Goal: Task Accomplishment & Management: Use online tool/utility

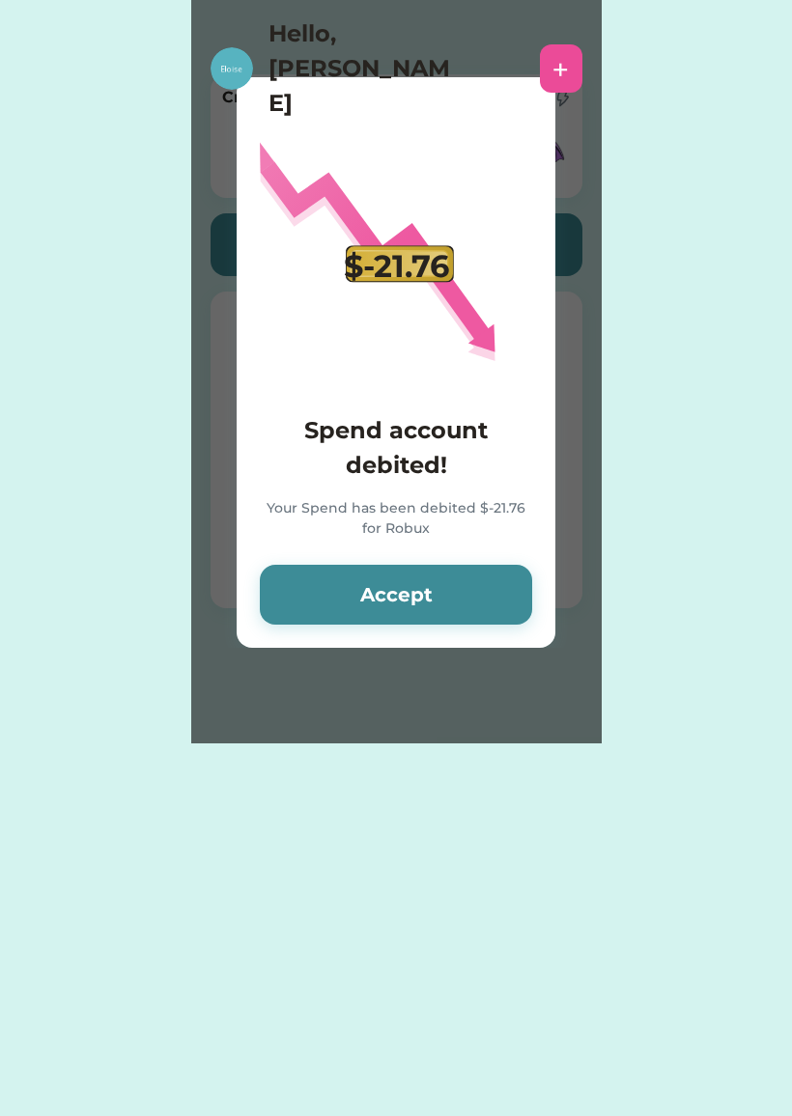
click at [470, 594] on button "Accept" at bounding box center [396, 595] width 272 height 60
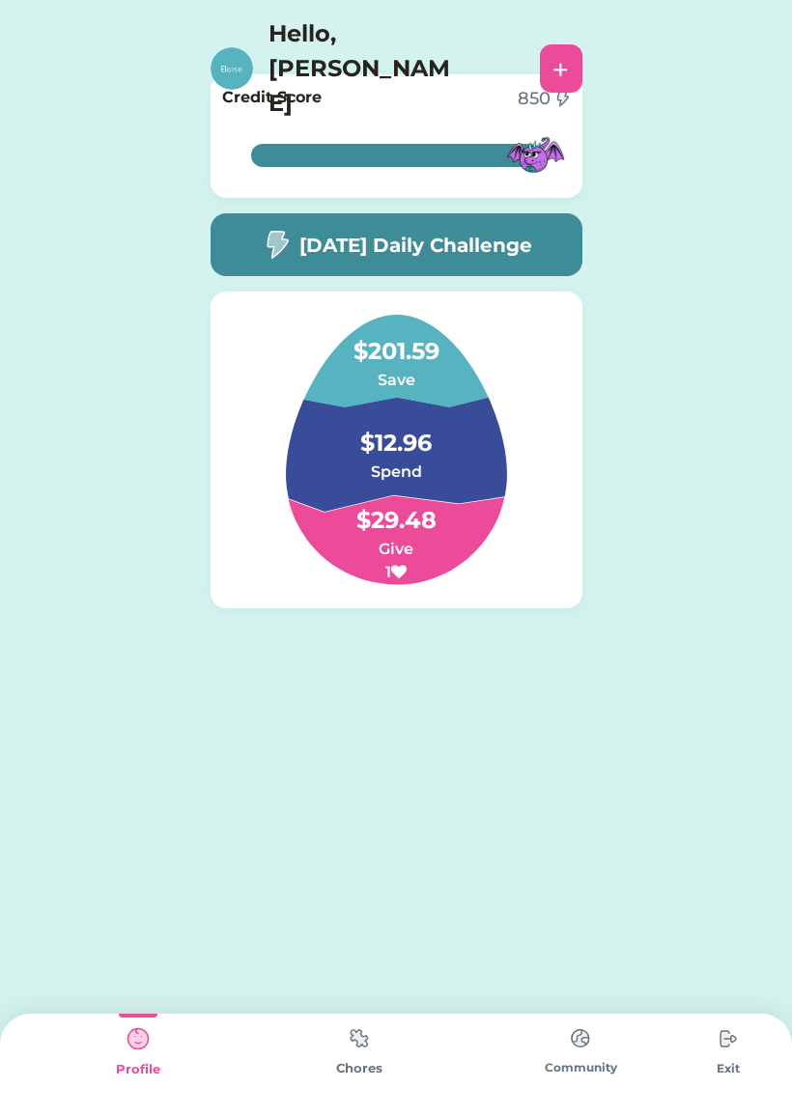
click at [352, 1043] on img at bounding box center [359, 1039] width 39 height 38
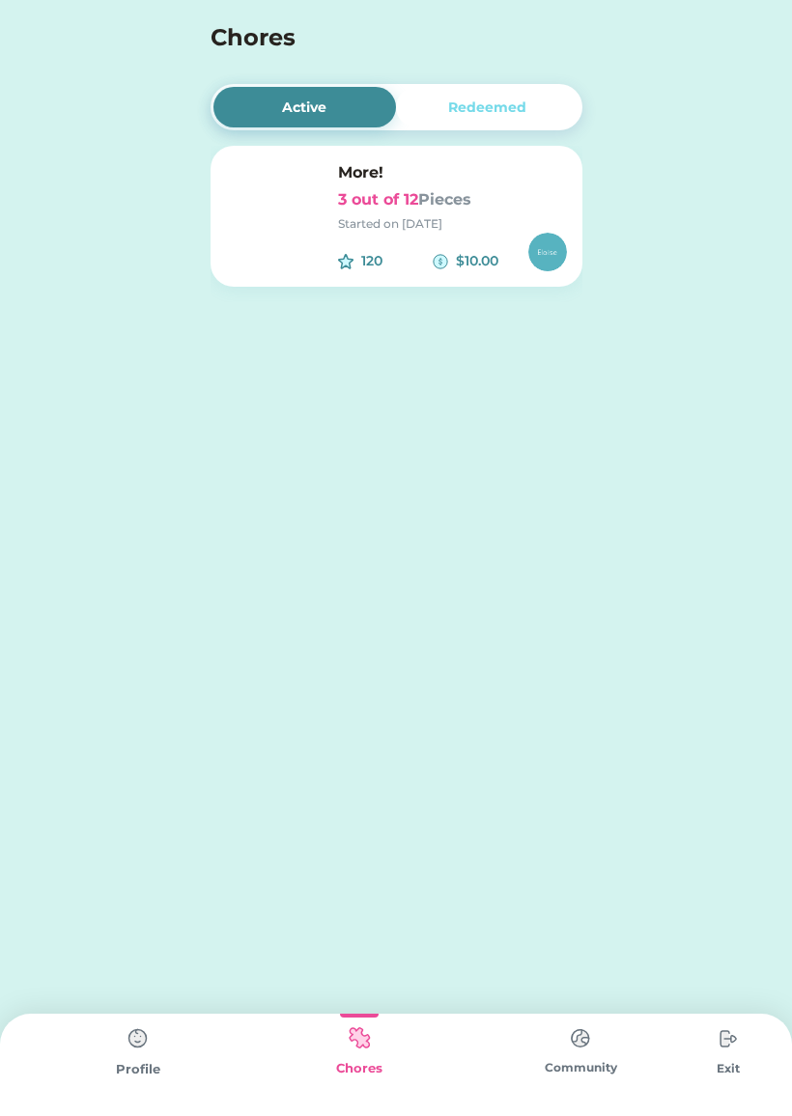
click at [374, 210] on h6 "3 out of 12 Pieces" at bounding box center [452, 199] width 229 height 23
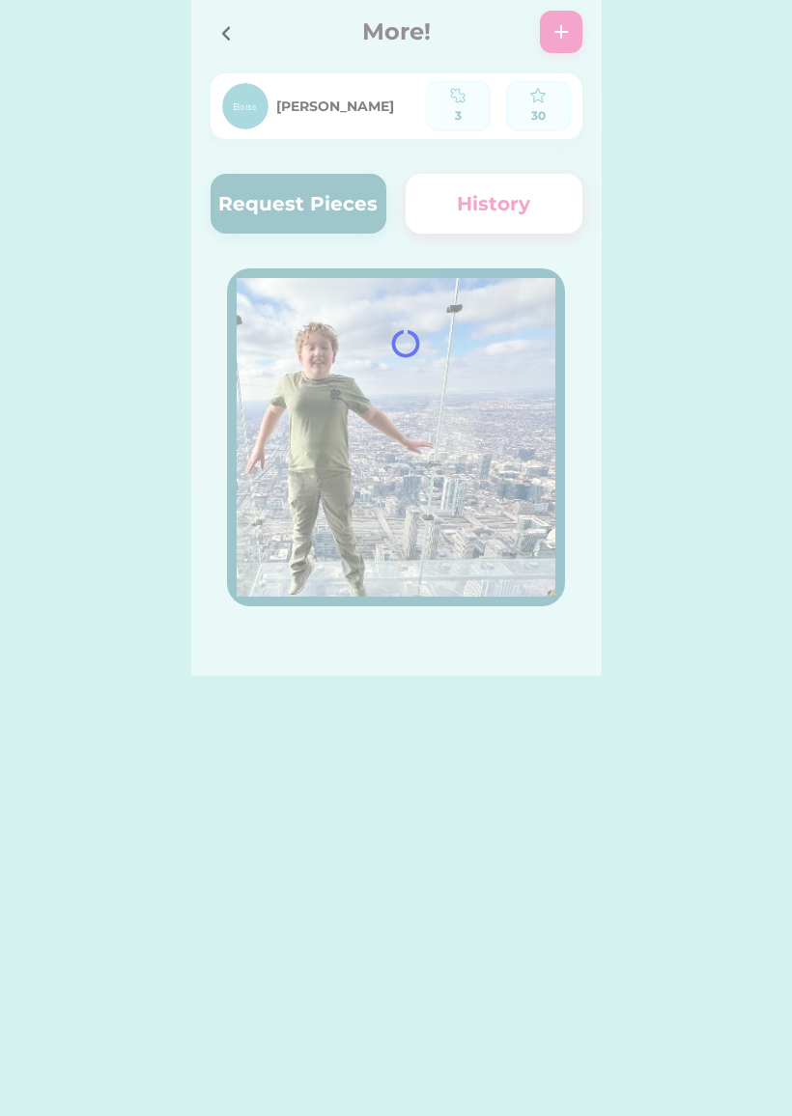
click at [312, 202] on div at bounding box center [396, 338] width 410 height 676
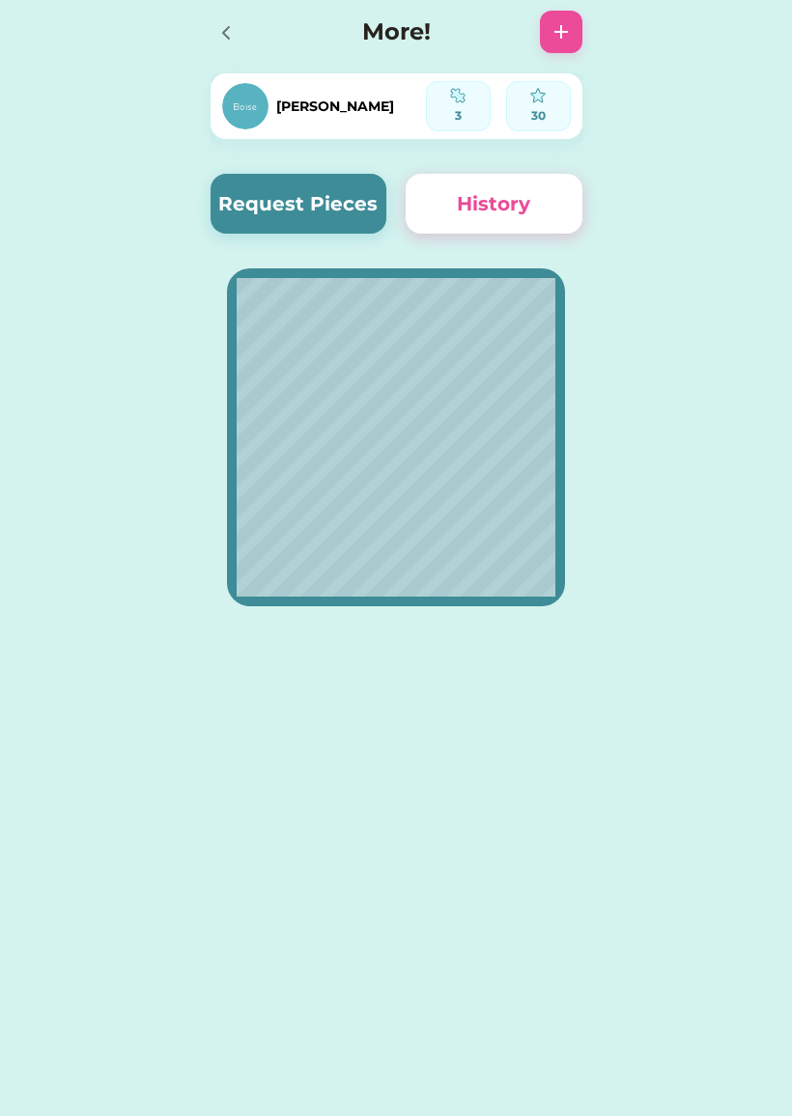
click at [294, 202] on button "Request Pieces" at bounding box center [298, 204] width 177 height 60
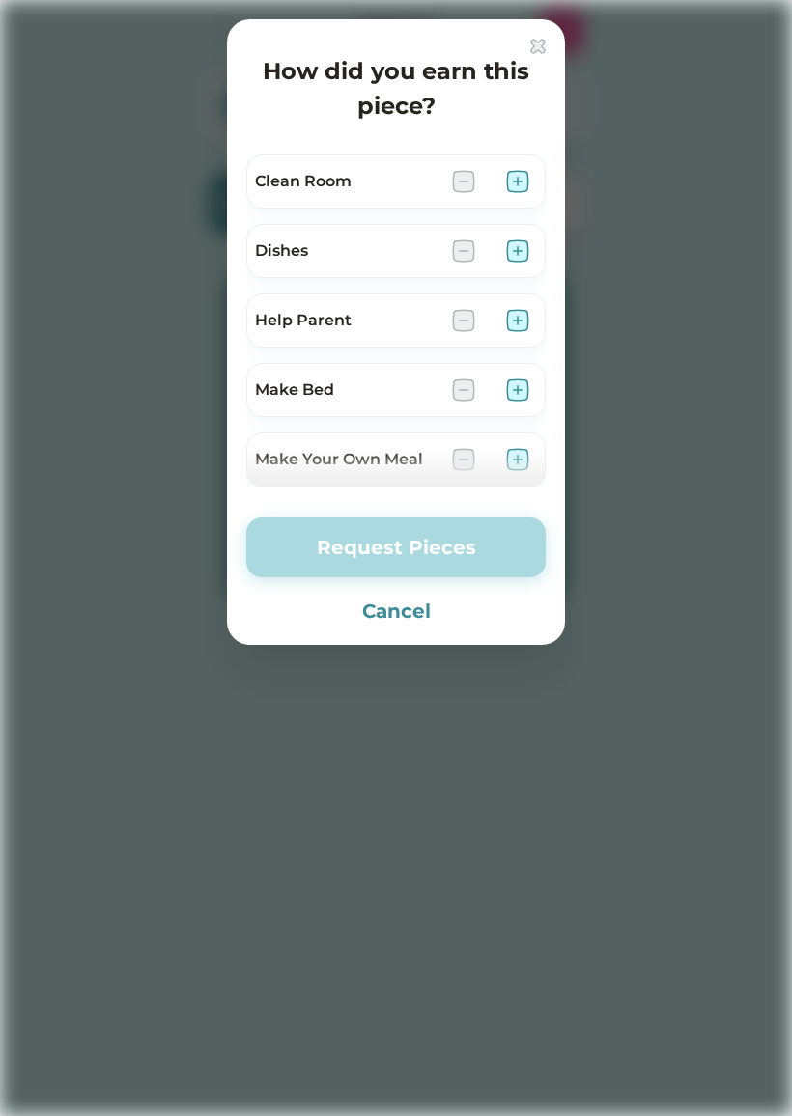
click at [525, 240] on img at bounding box center [517, 250] width 23 height 23
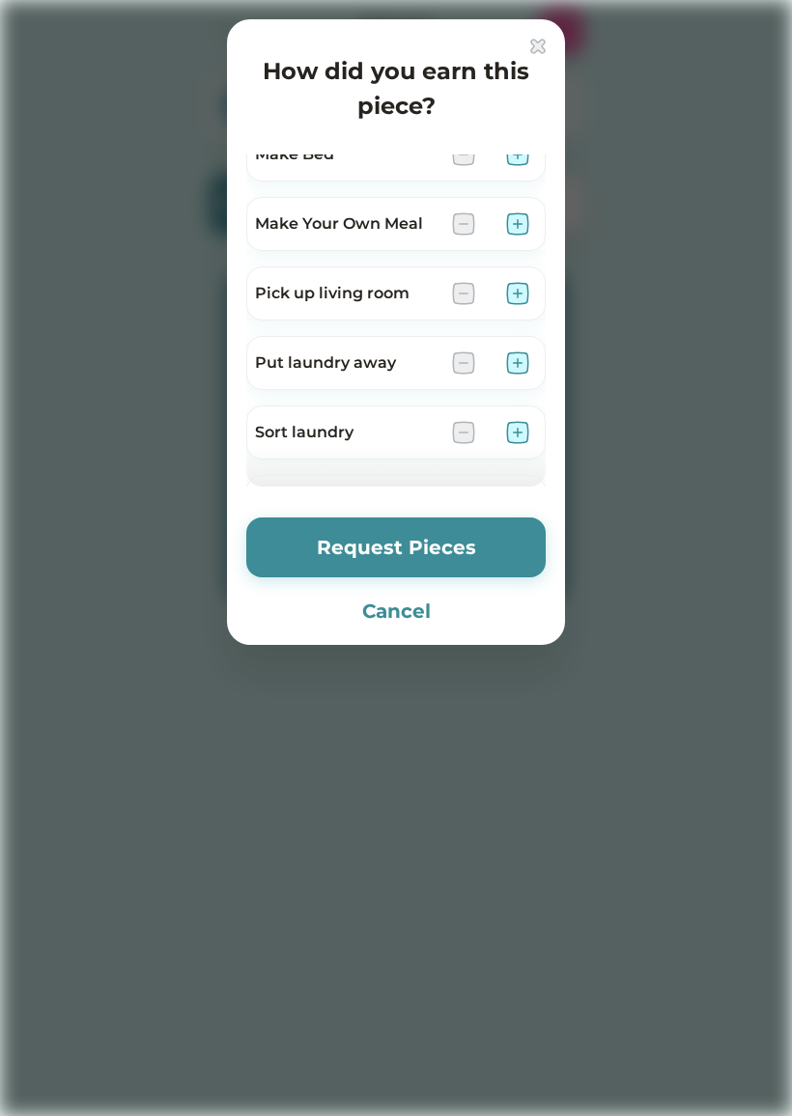
scroll to position [247, 0]
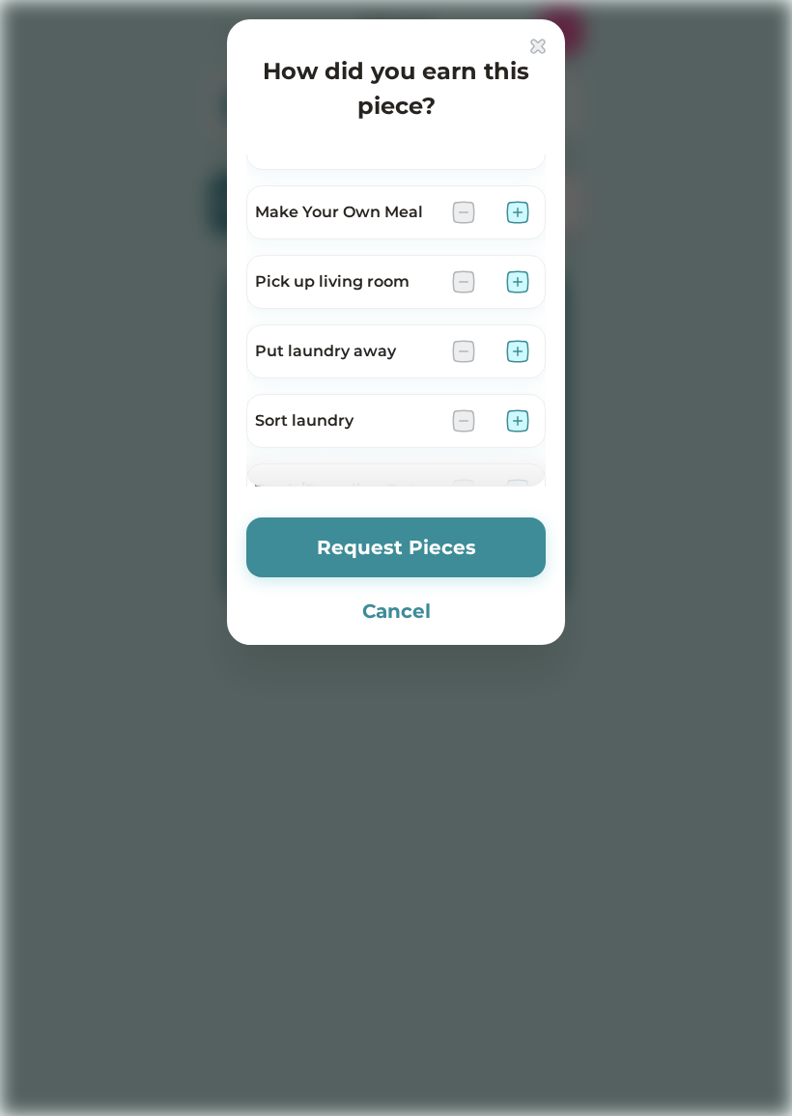
click at [522, 423] on img at bounding box center [517, 420] width 23 height 23
click at [479, 544] on button "Request Pieces" at bounding box center [395, 548] width 299 height 60
